Goal: Task Accomplishment & Management: Manage account settings

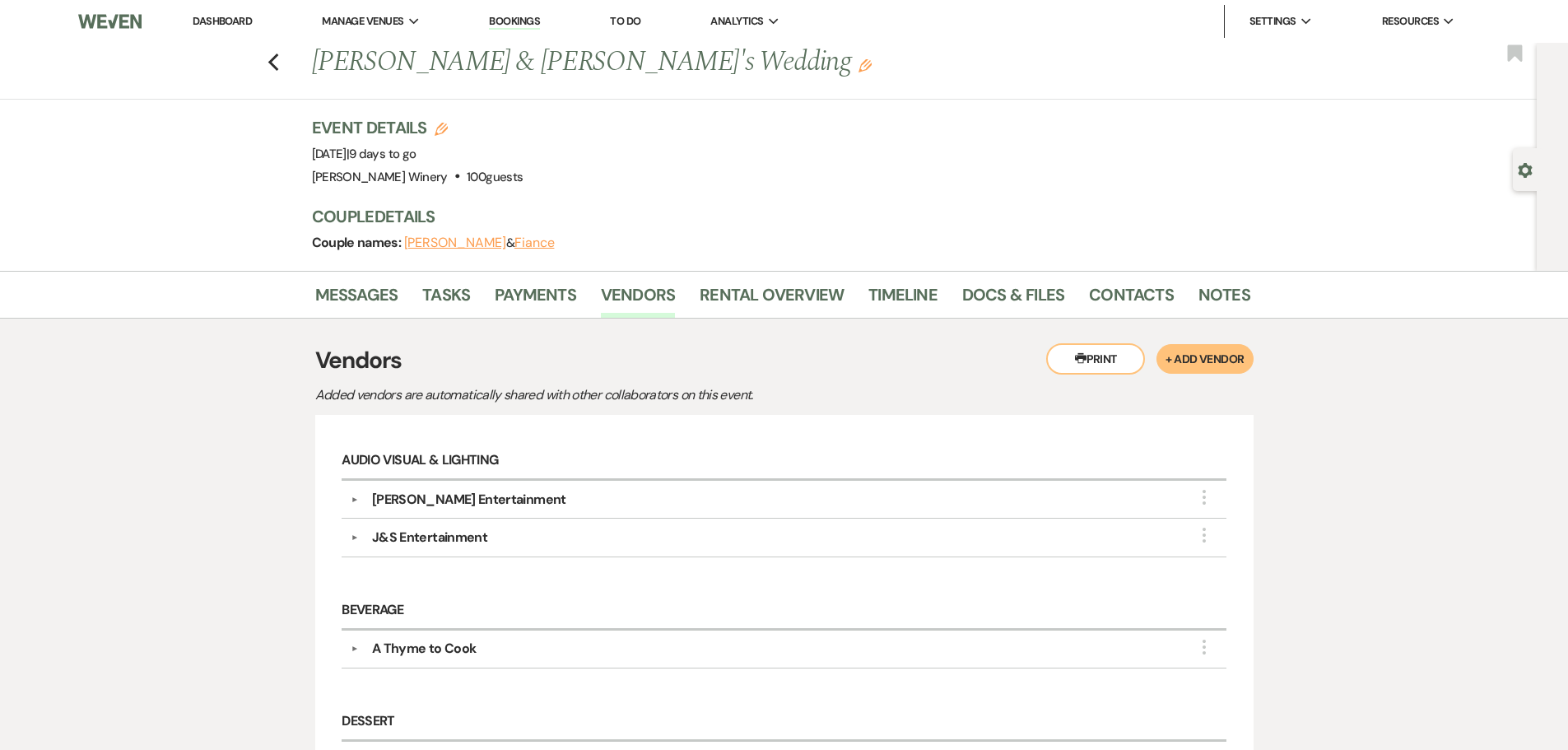
click at [208, 18] on link "Dashboard" at bounding box center [221, 20] width 59 height 14
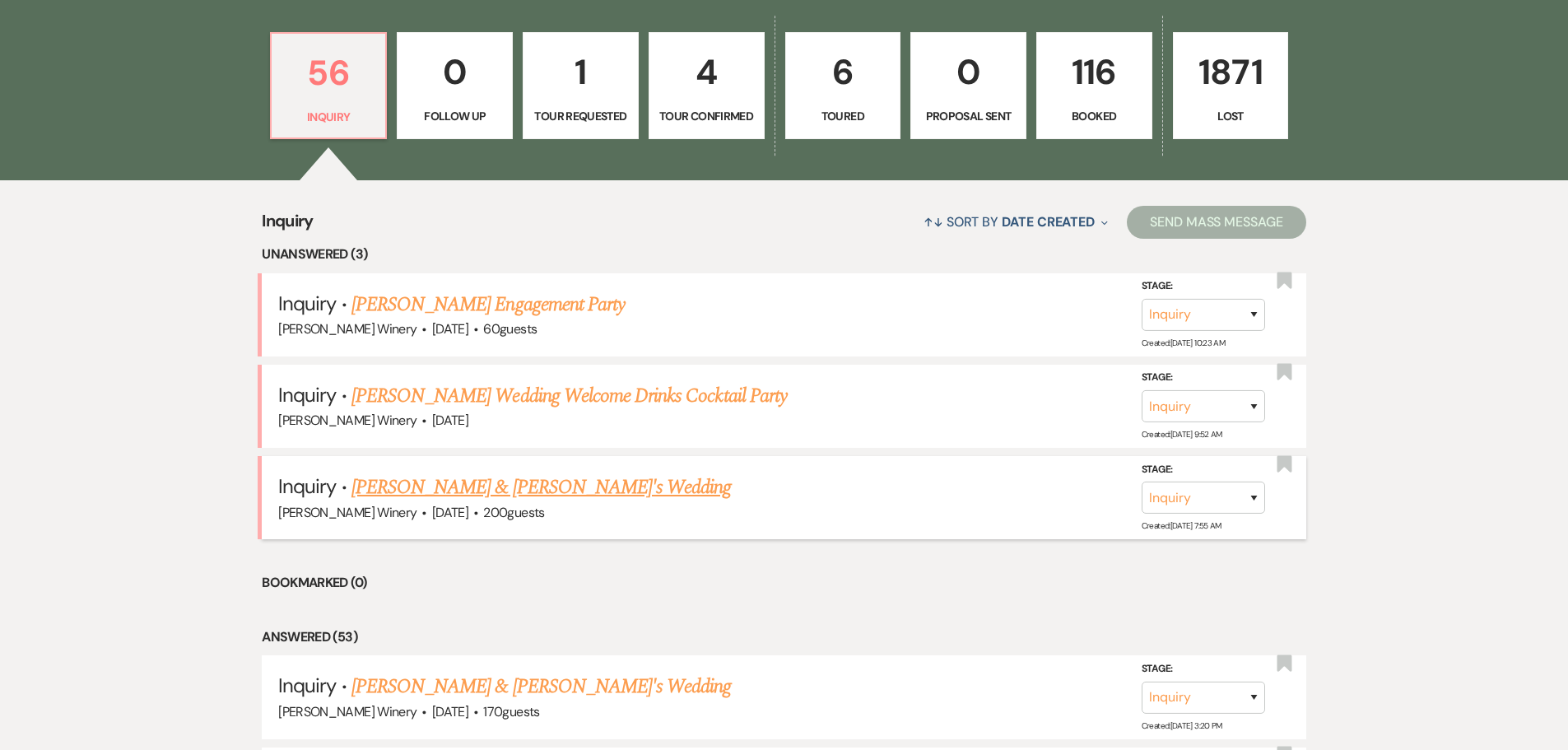
scroll to position [493, 0]
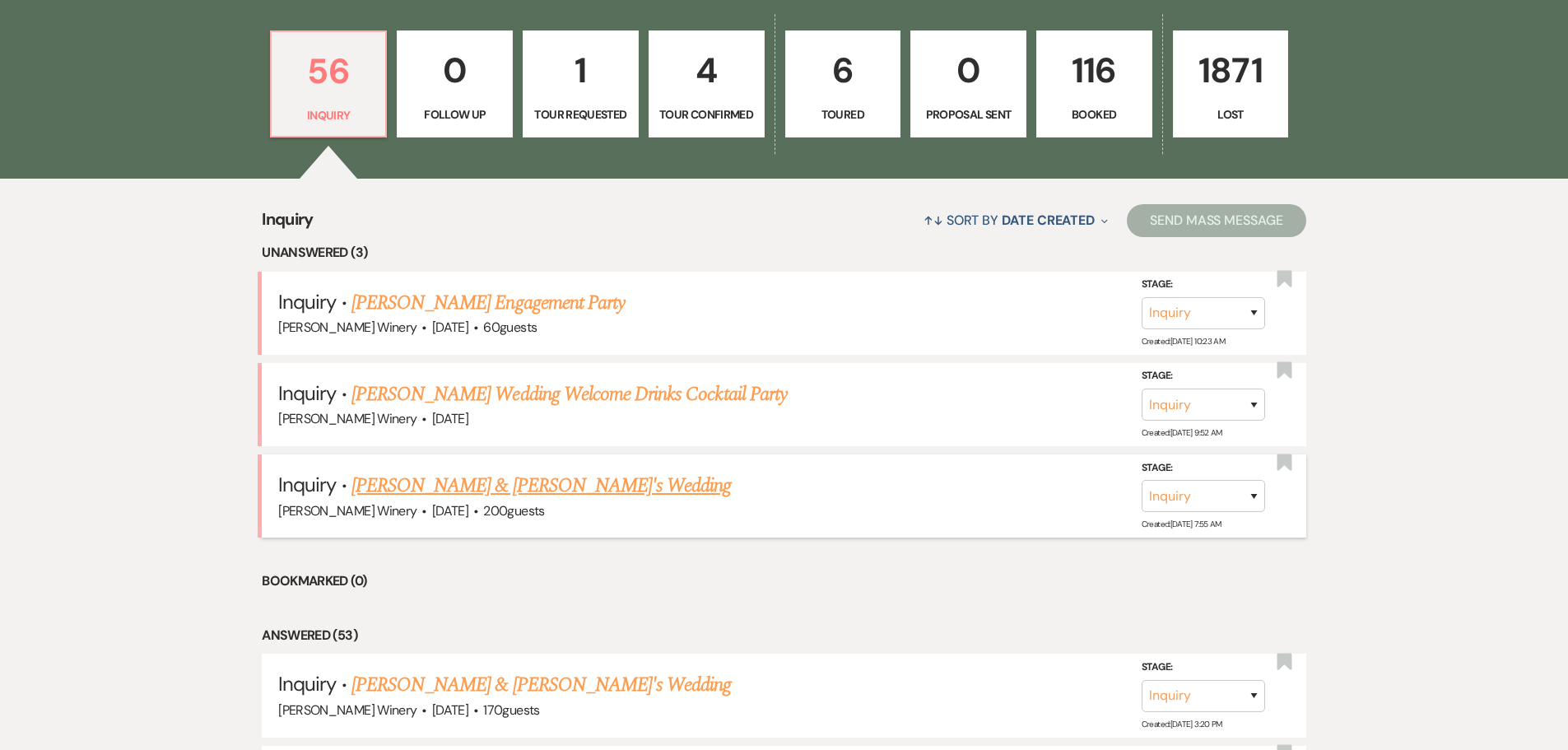
click at [499, 487] on link "[PERSON_NAME] & [PERSON_NAME]'s Wedding" at bounding box center [542, 486] width 380 height 30
select select "5"
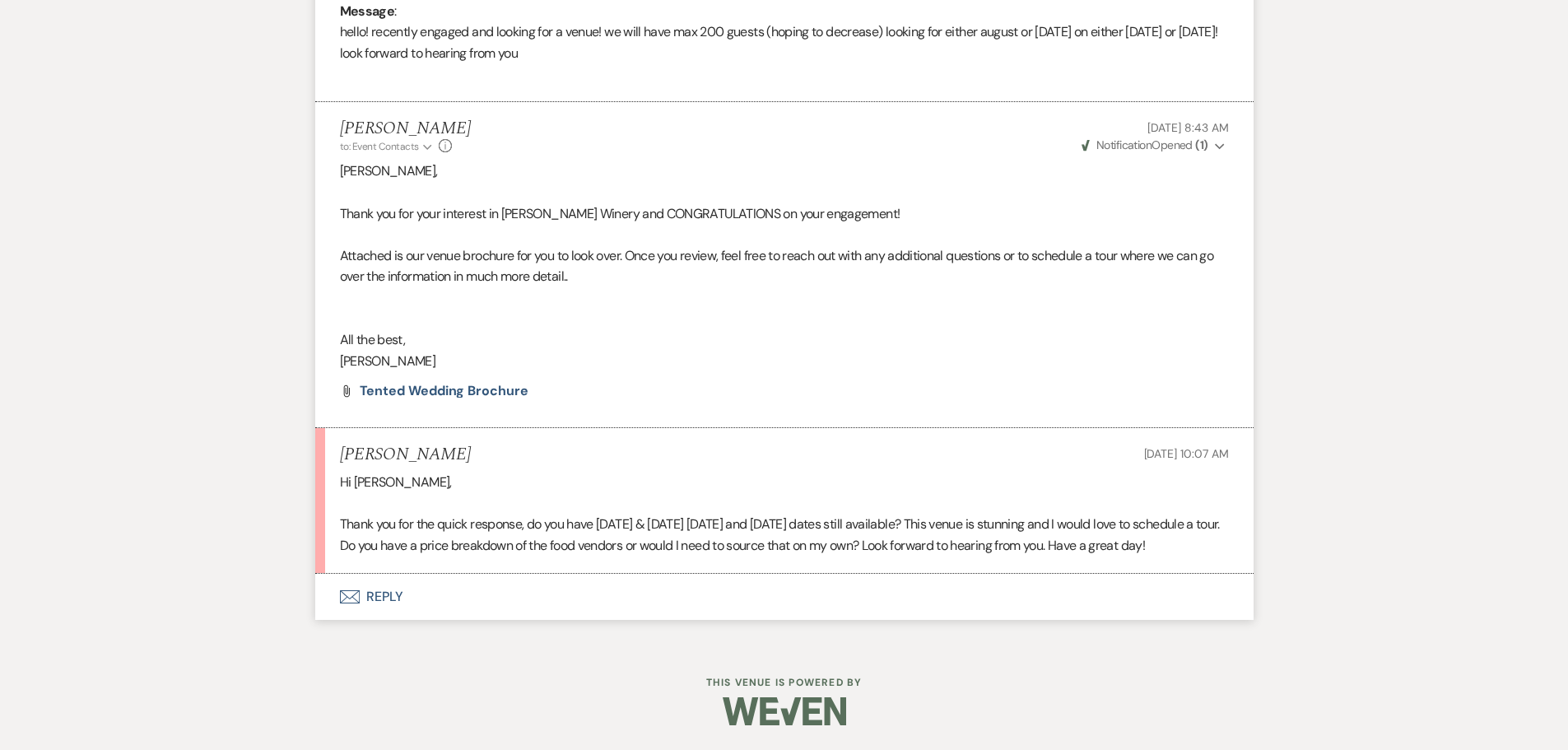
scroll to position [897, 0]
